Goal: Task Accomplishment & Management: Manage account settings

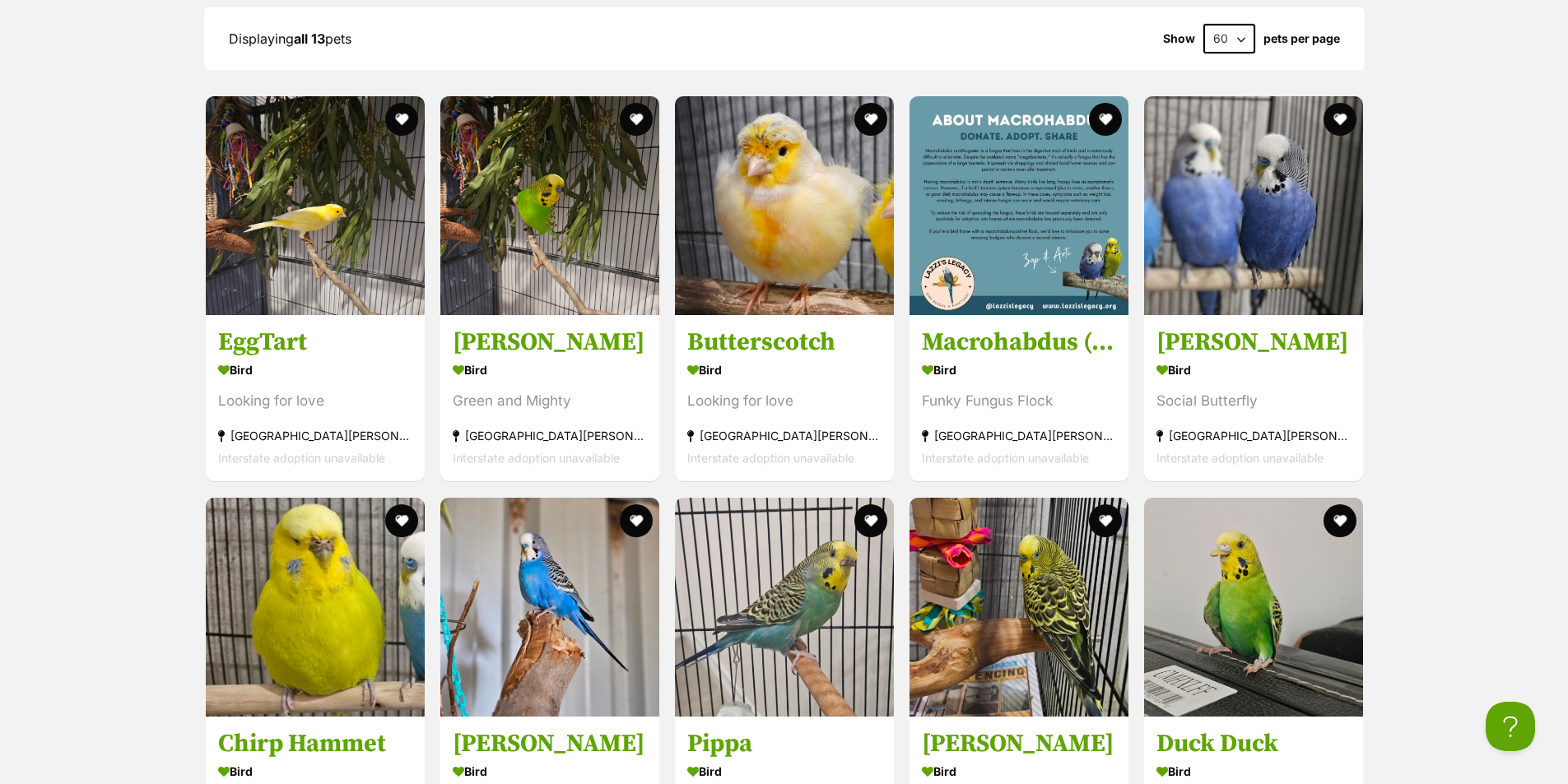
scroll to position [2428, 0]
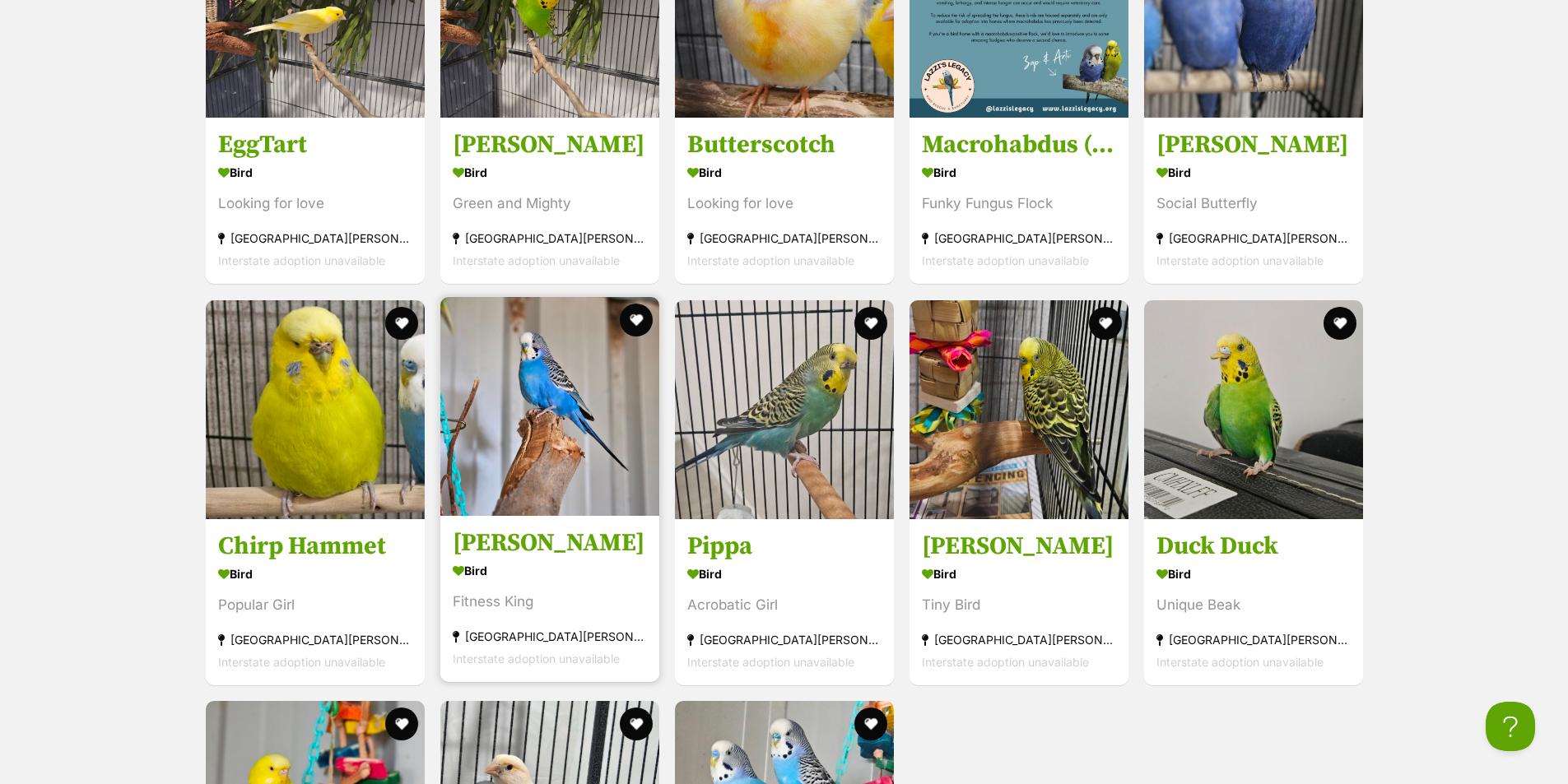
click at [510, 396] on img at bounding box center [550, 406] width 219 height 219
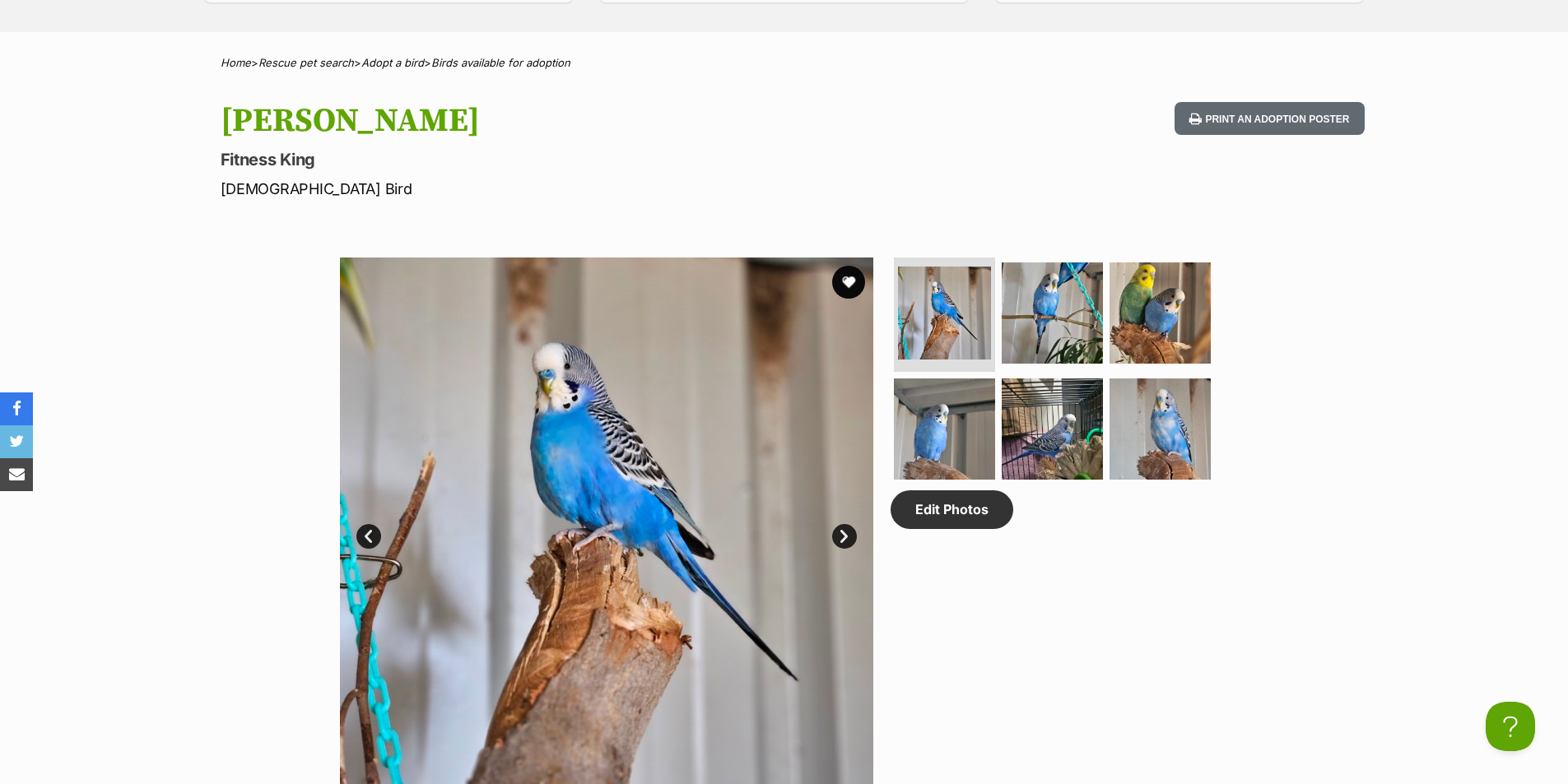
scroll to position [47, 0]
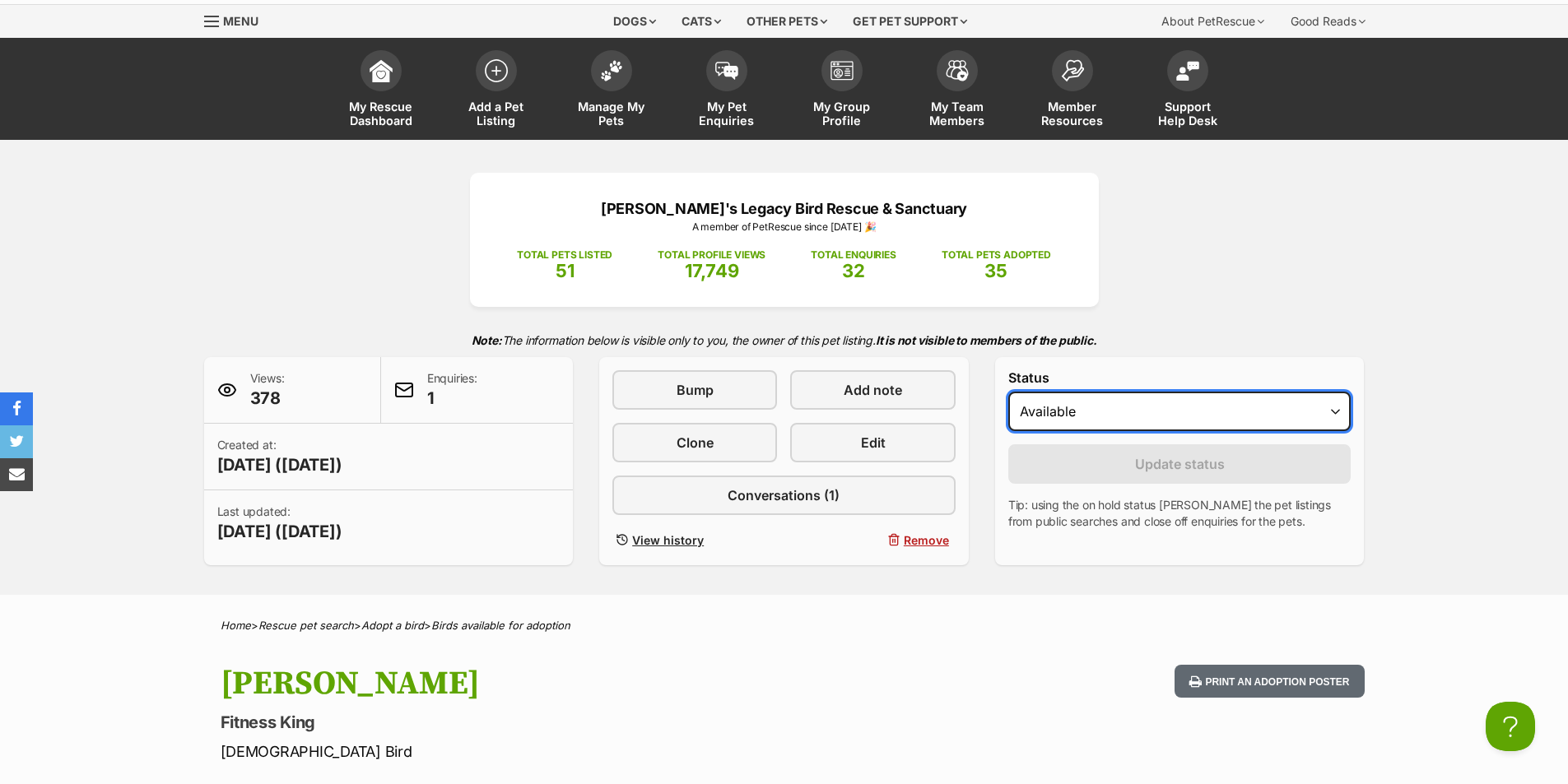
click at [1198, 401] on select "Draft - not available as listing has enquires Available On hold Adopted" at bounding box center [1179, 411] width 343 height 39
select select "on_hold"
click at [1008, 391] on select "Draft - not available as listing has enquires Available On hold Adopted" at bounding box center [1179, 411] width 343 height 39
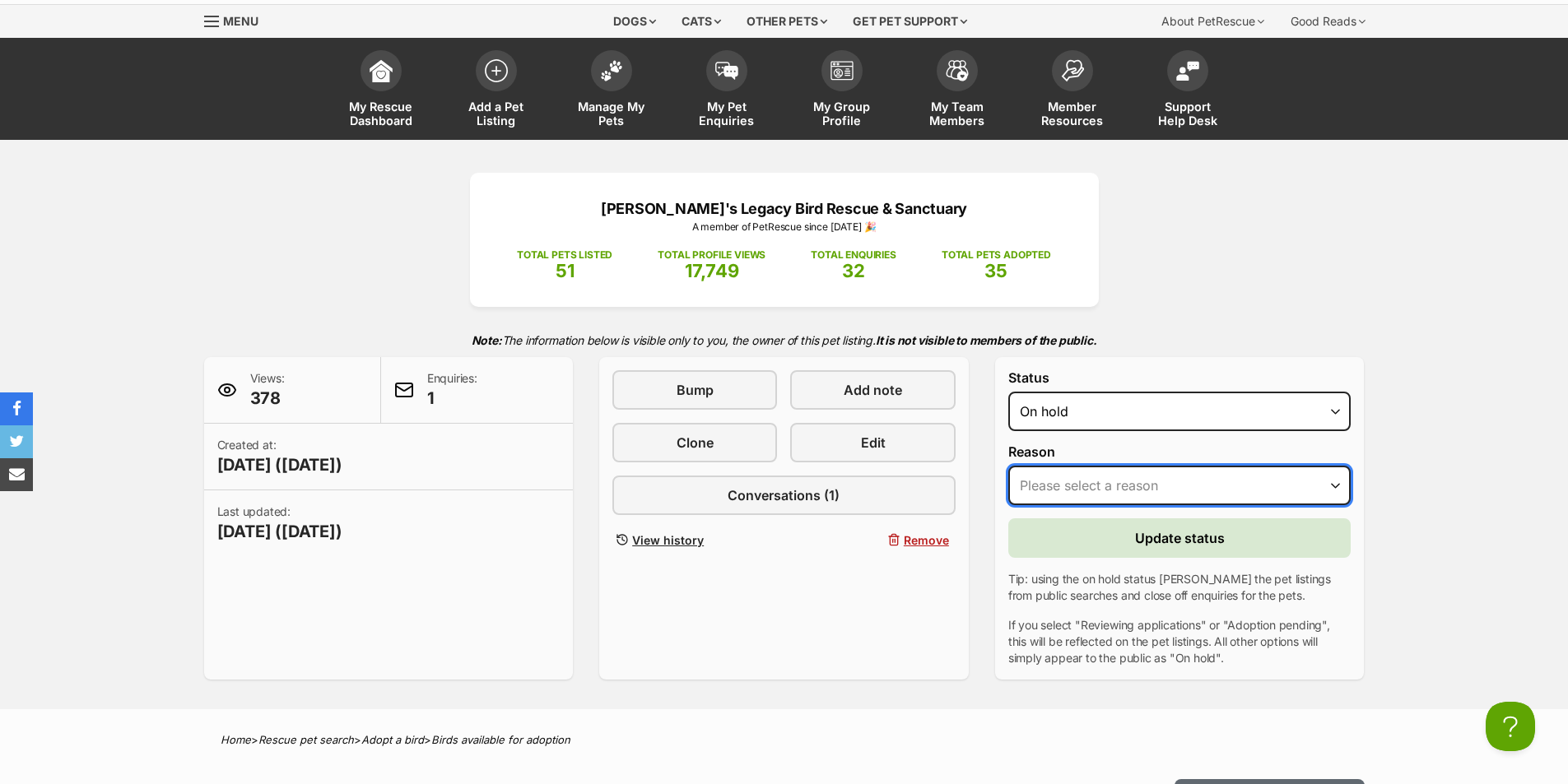
click at [1162, 491] on select "Please select a reason Medical reasons Reviewing applications Adoption pending …" at bounding box center [1179, 485] width 343 height 39
select select "medical"
click at [1008, 466] on select "Please select a reason Medical reasons Reviewing applications Adoption pending …" at bounding box center [1179, 485] width 343 height 39
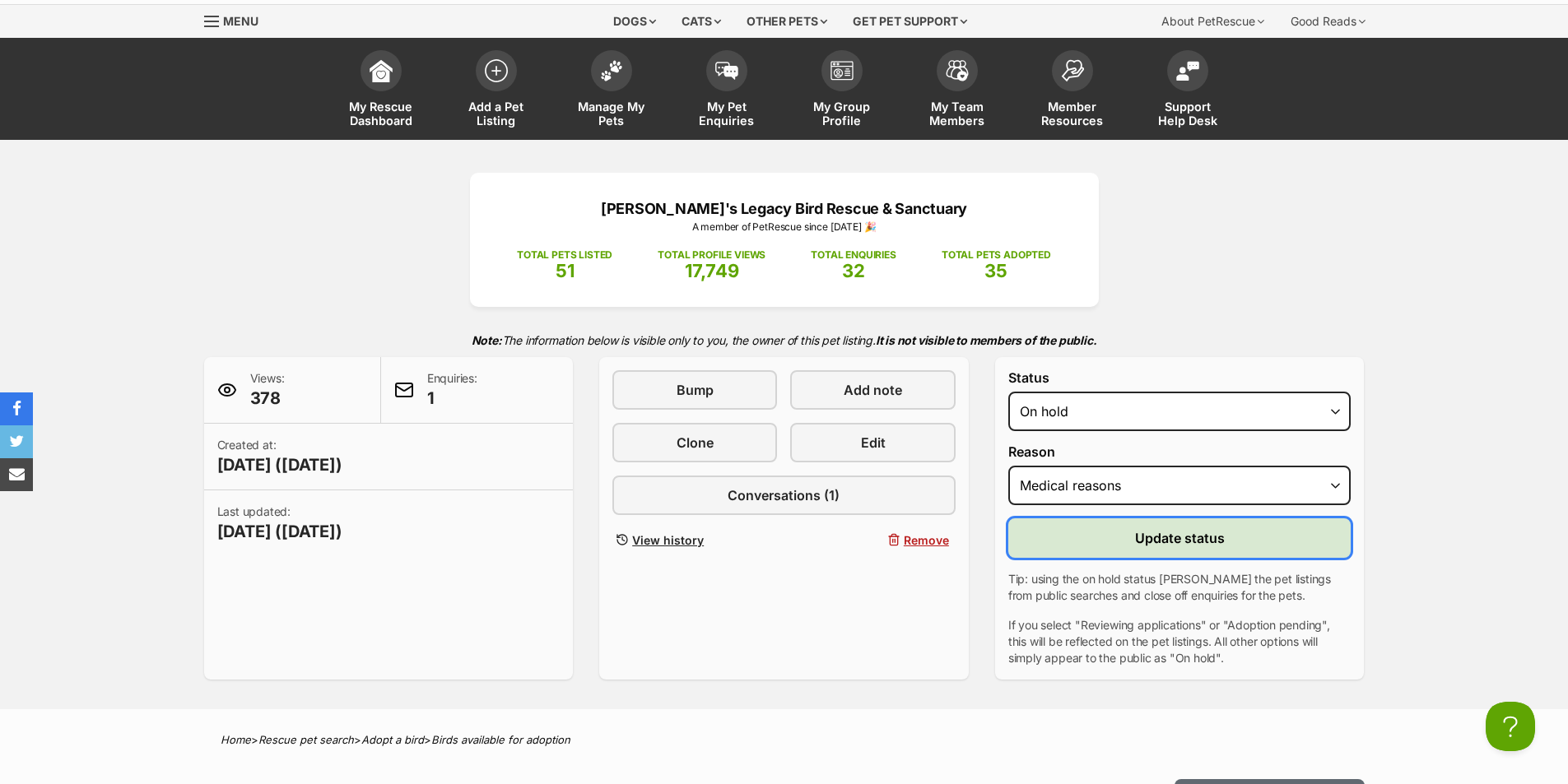
click at [1169, 543] on span "Update status" at bounding box center [1179, 538] width 90 height 20
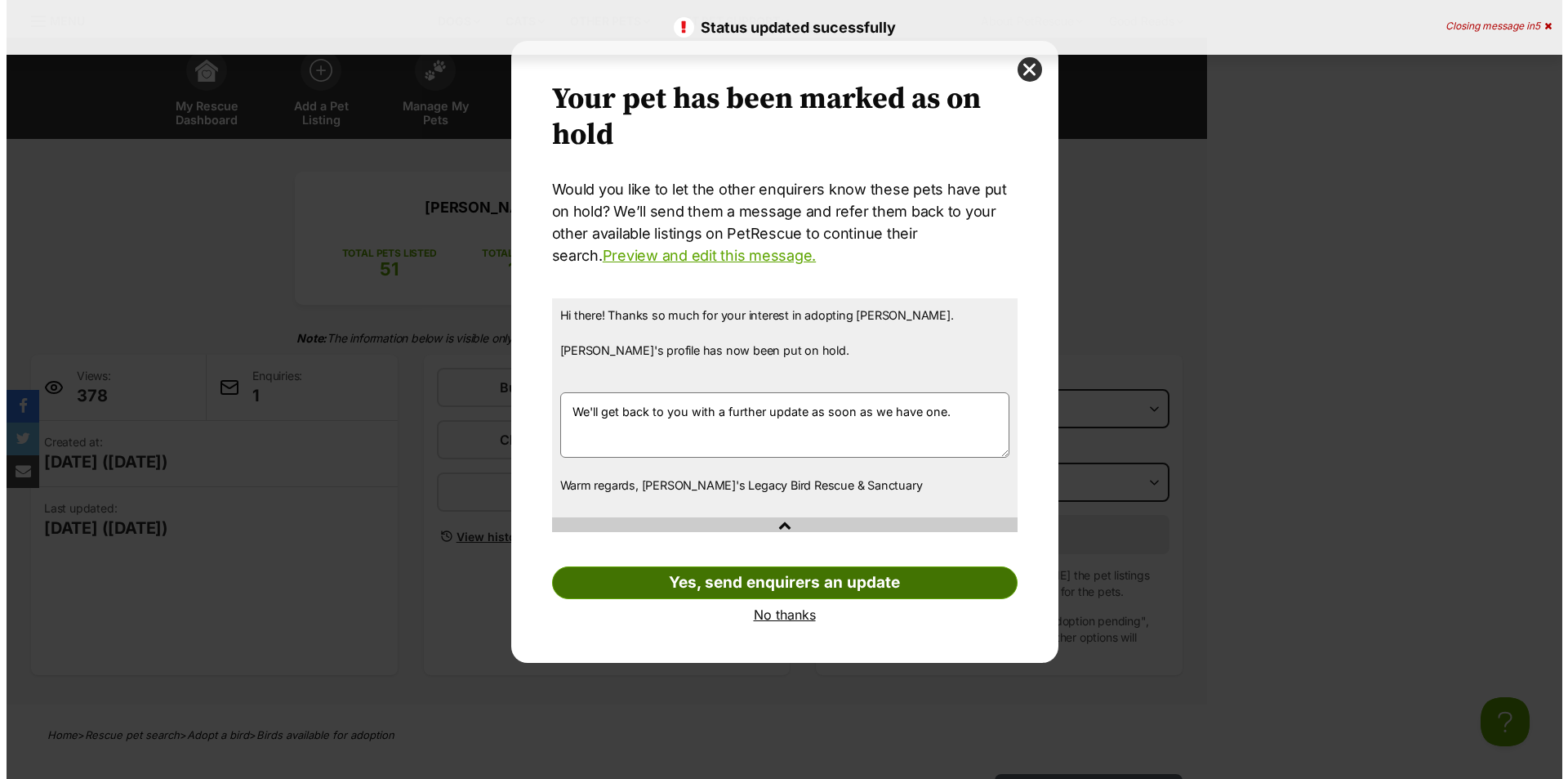
scroll to position [0, 0]
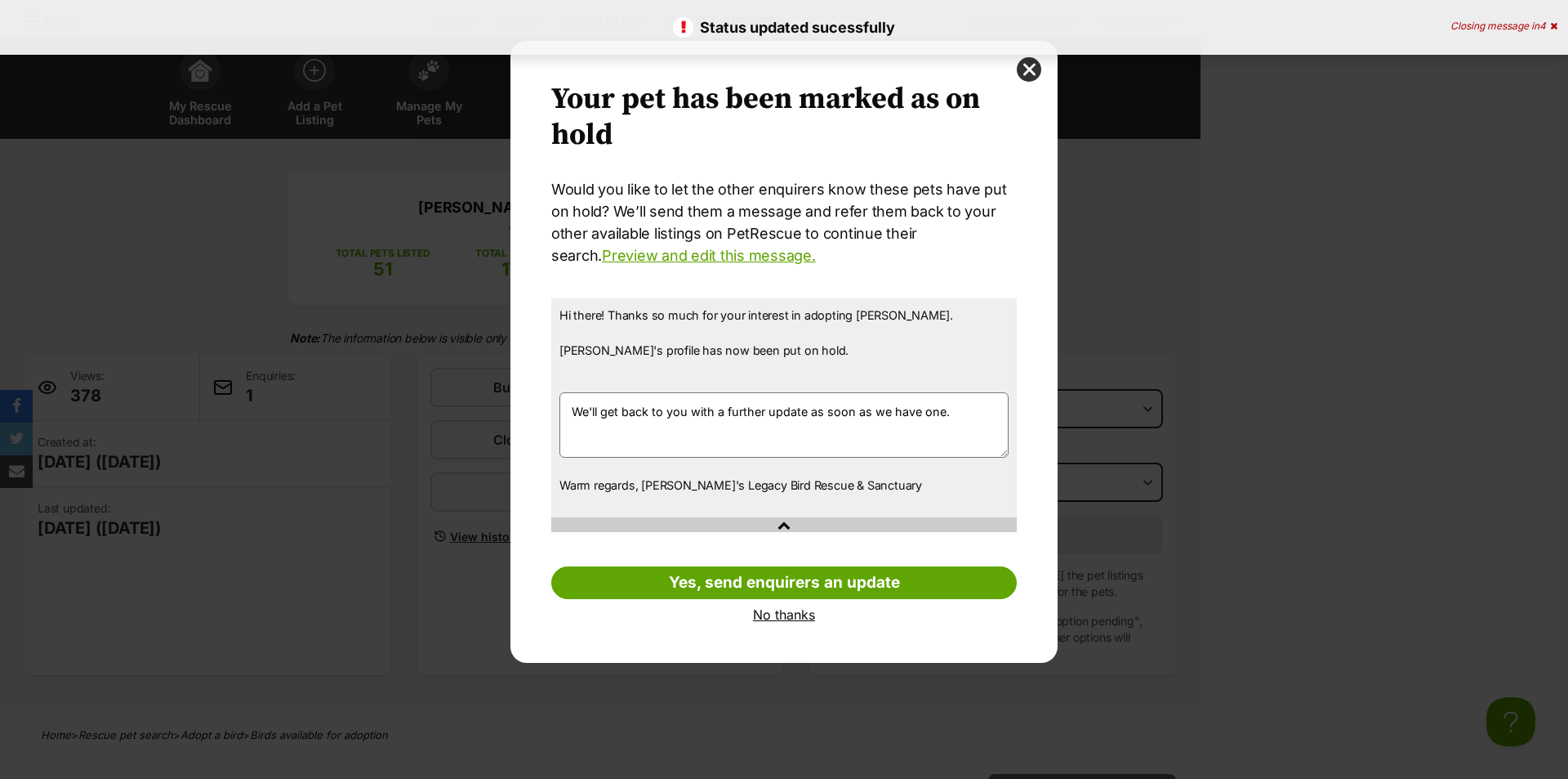
click at [815, 619] on link "No thanks" at bounding box center [784, 614] width 466 height 15
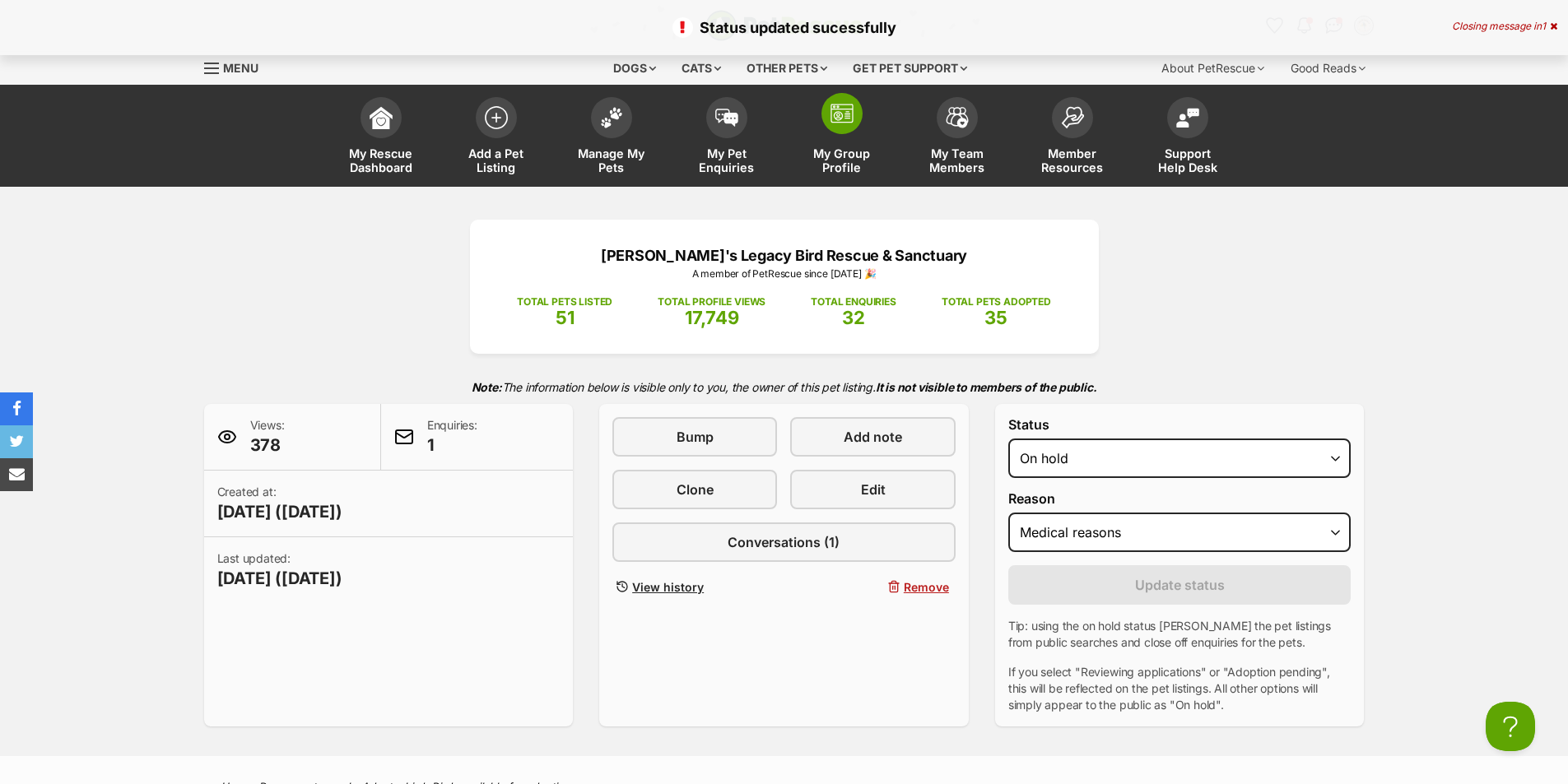
click at [855, 113] on span at bounding box center [842, 114] width 41 height 41
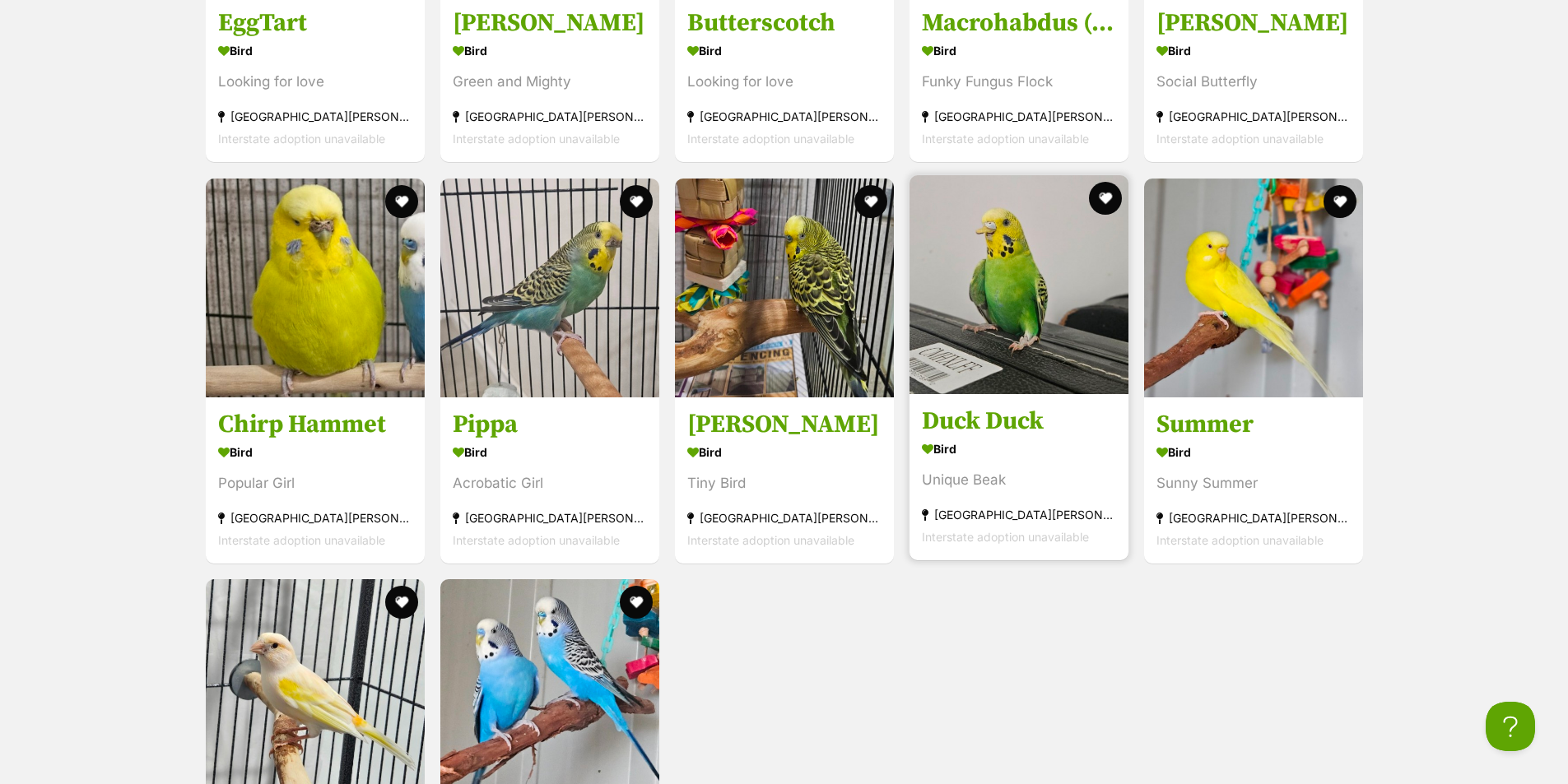
click at [982, 405] on h3 "Duck Duck" at bounding box center [1019, 421] width 194 height 31
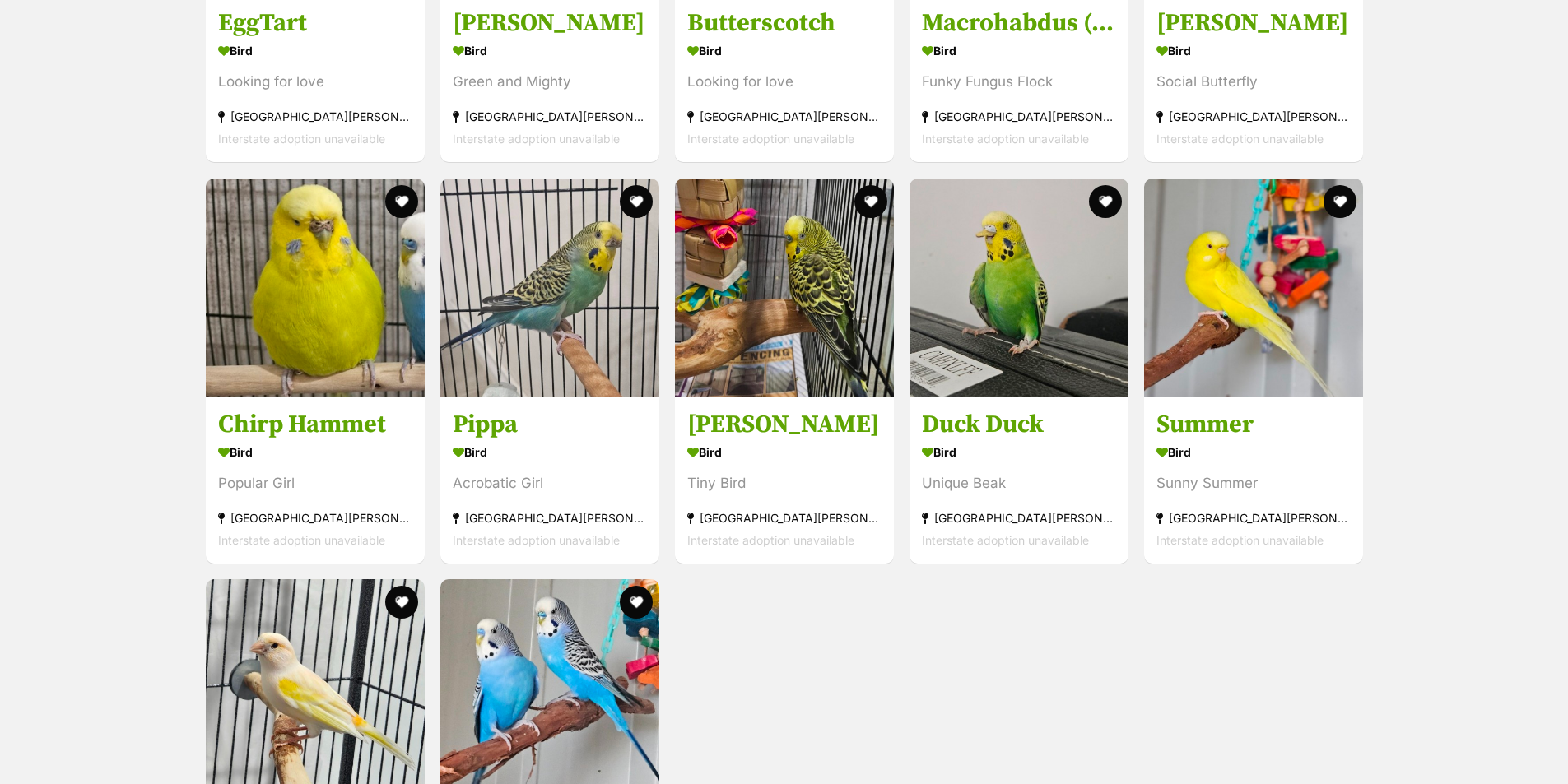
click at [1201, 639] on div "EggTart Bird Looking for love [GEOGRAPHIC_DATA][PERSON_NAME][GEOGRAPHIC_DATA] I…" at bounding box center [784, 370] width 1161 height 1190
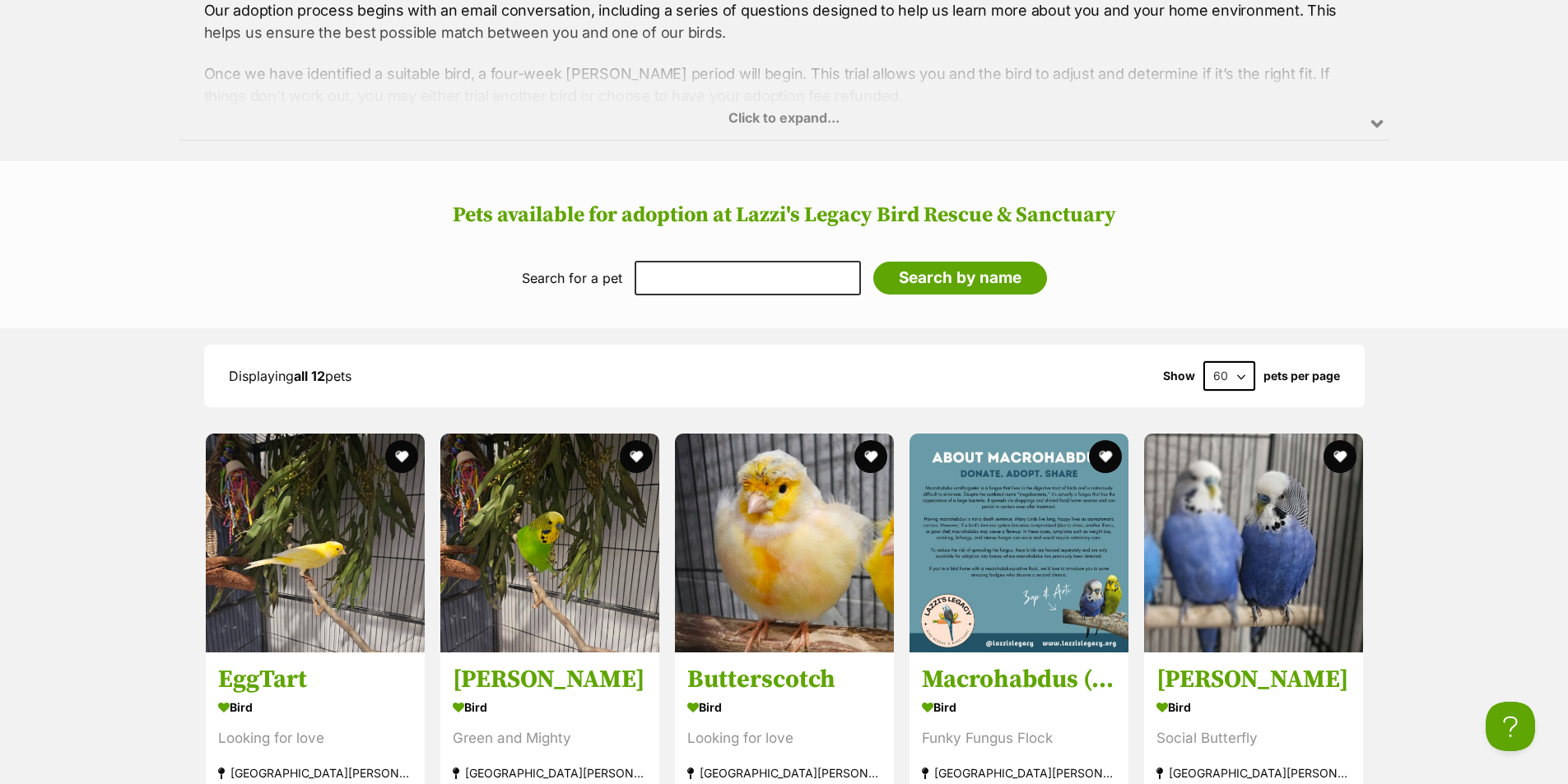
scroll to position [1892, 0]
